Goal: Task Accomplishment & Management: Manage account settings

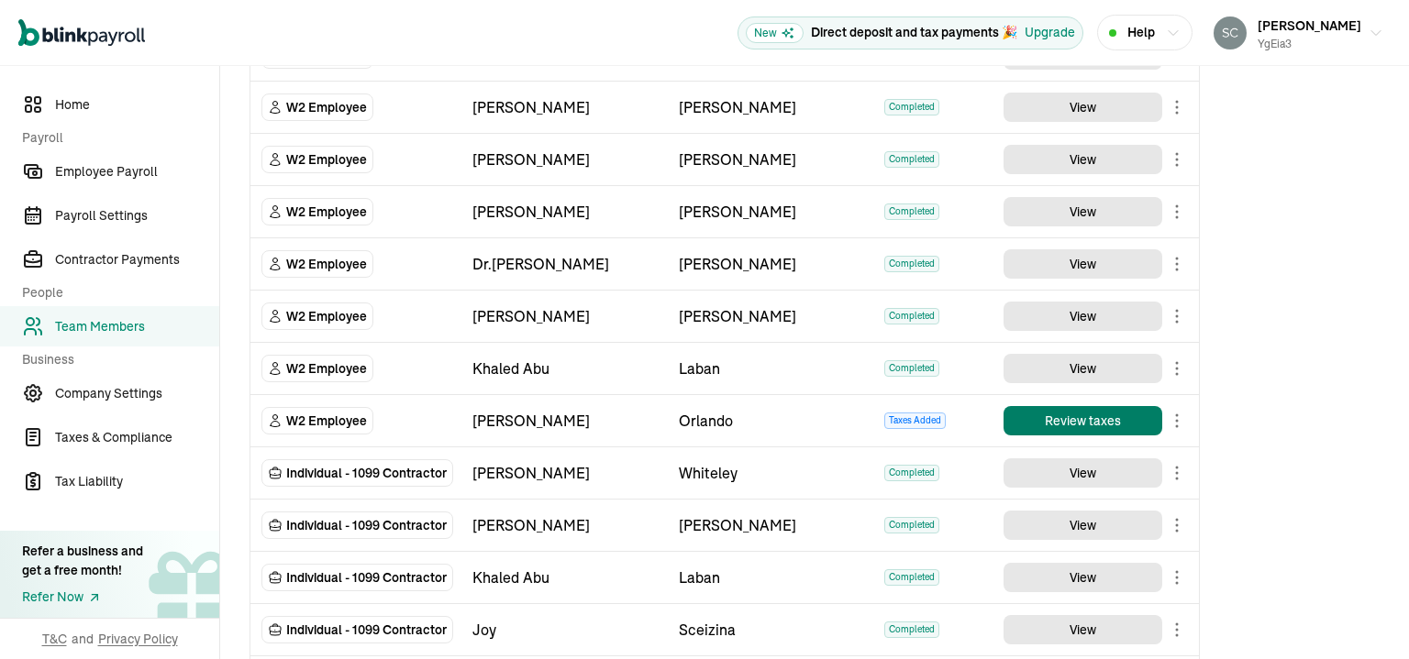
click at [1068, 422] on button "Review taxes" at bounding box center [1082, 420] width 159 height 29
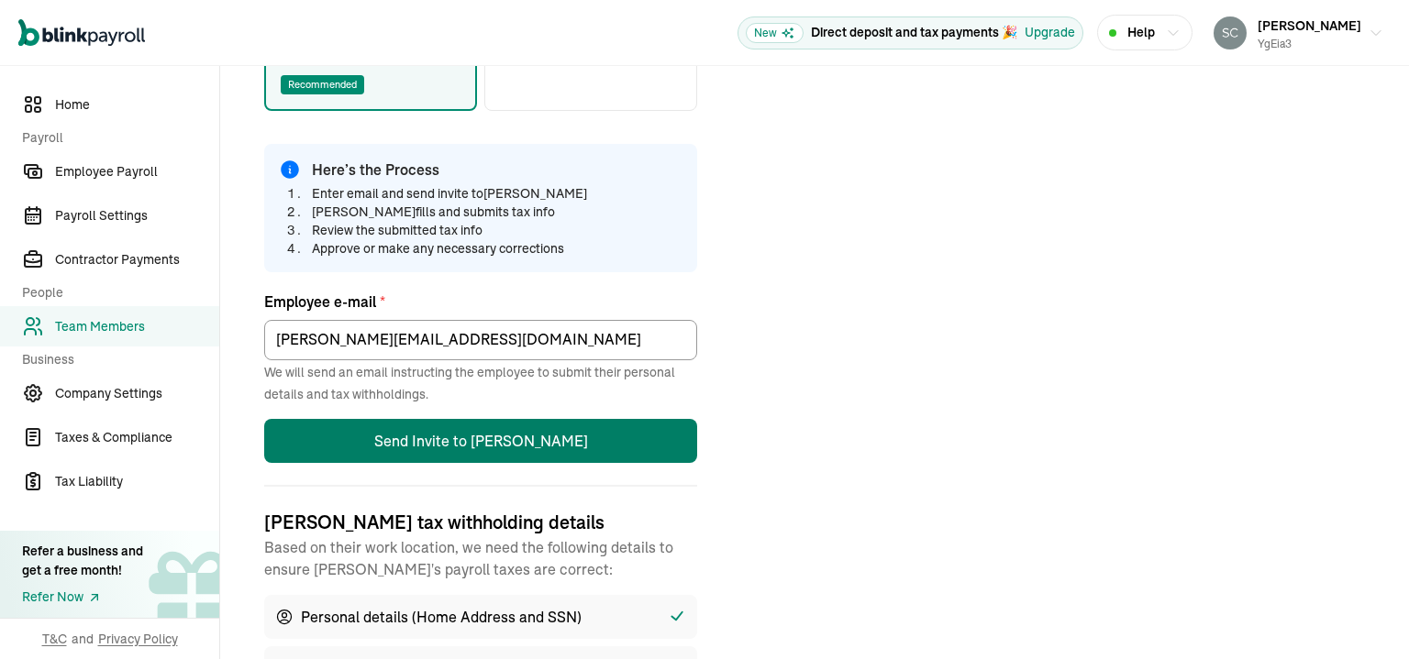
click at [510, 439] on button "Send Invite to [PERSON_NAME]" at bounding box center [480, 441] width 433 height 44
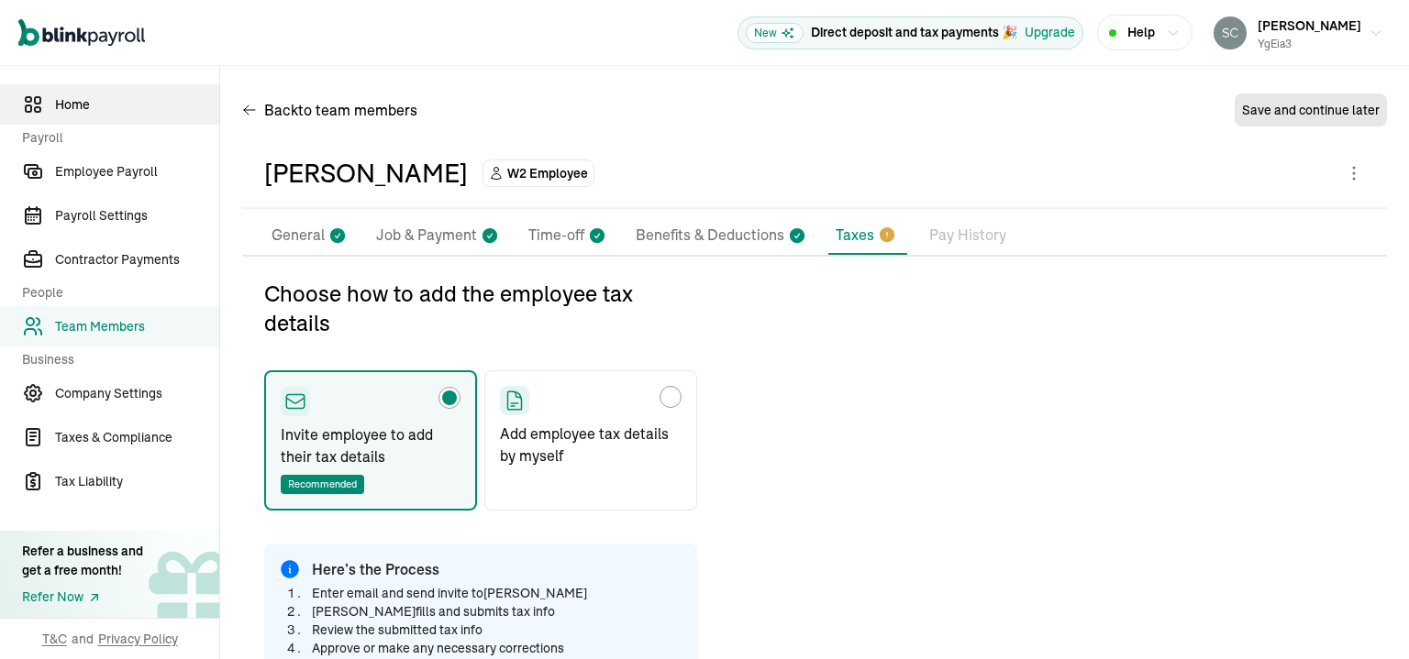
click at [84, 99] on span "Home" at bounding box center [137, 104] width 164 height 19
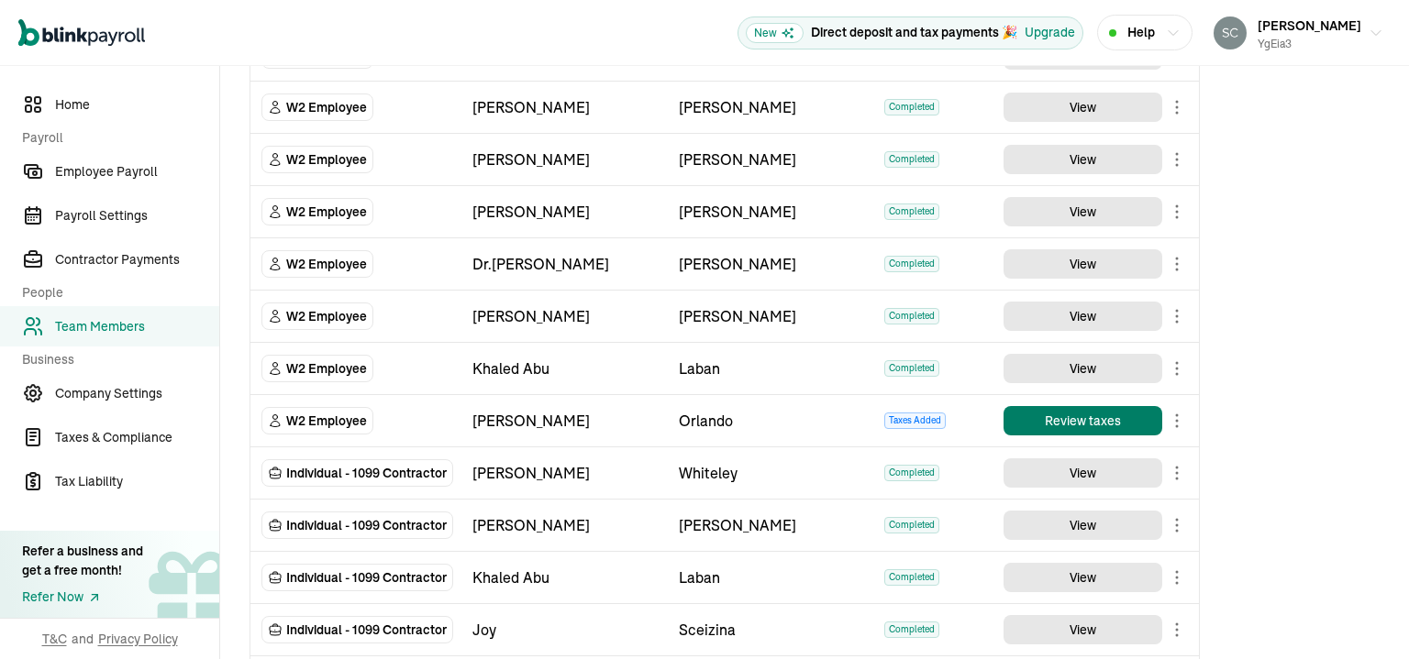
click at [1068, 422] on button "Review taxes" at bounding box center [1082, 420] width 159 height 29
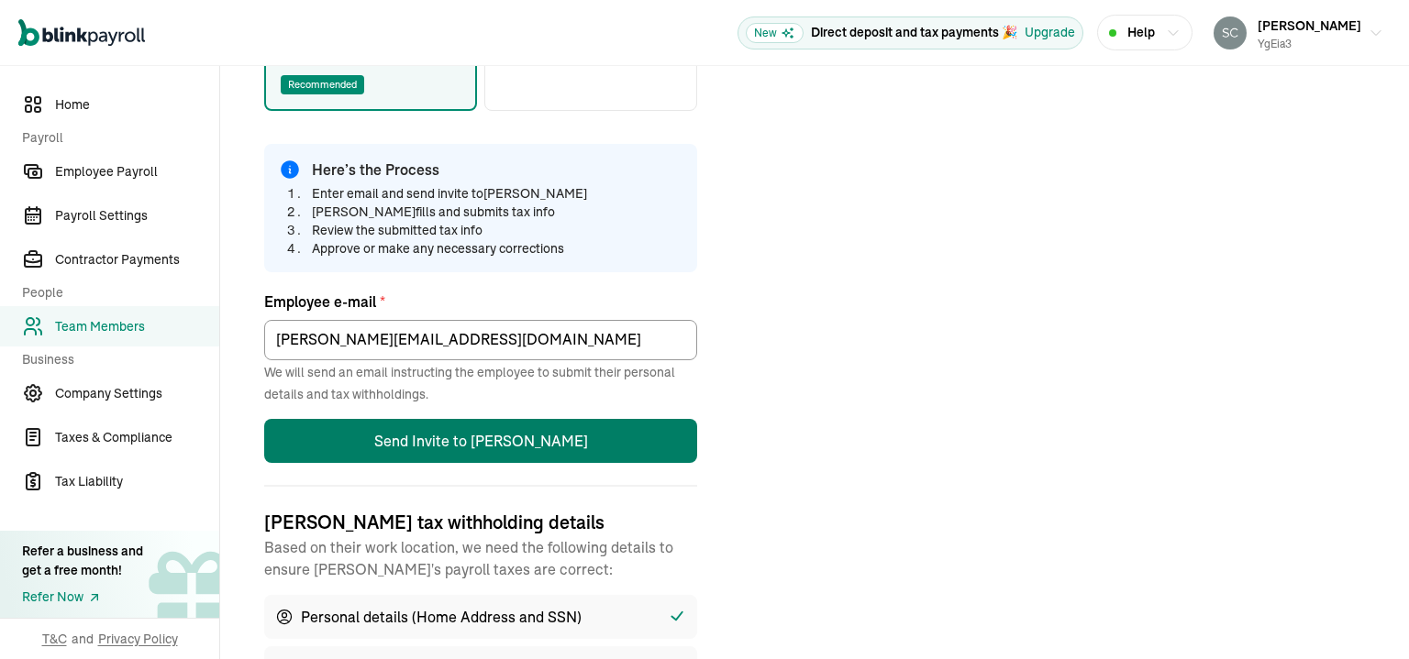
click at [510, 439] on button "Send Invite to [PERSON_NAME]" at bounding box center [480, 441] width 433 height 44
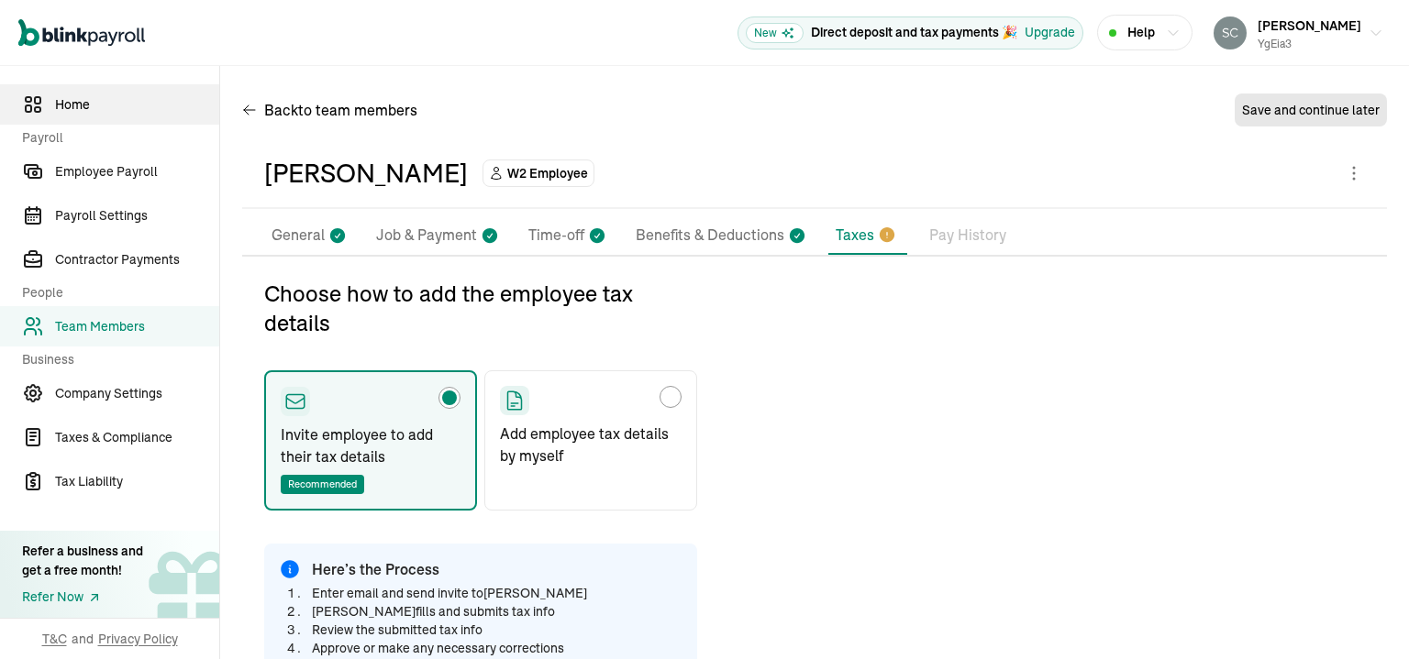
click at [84, 99] on span "Home" at bounding box center [137, 104] width 164 height 19
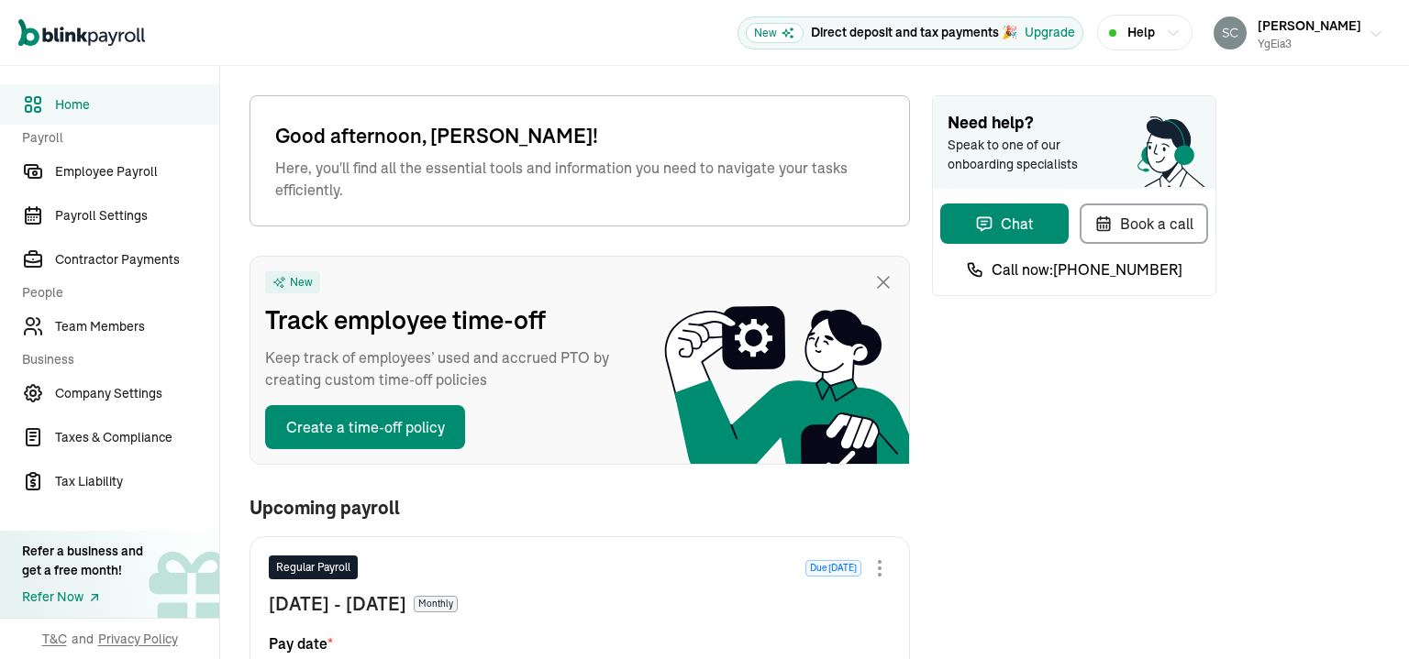
click at [1295, 28] on span "[PERSON_NAME]" at bounding box center [1309, 25] width 104 height 17
